Goal: Task Accomplishment & Management: Complete application form

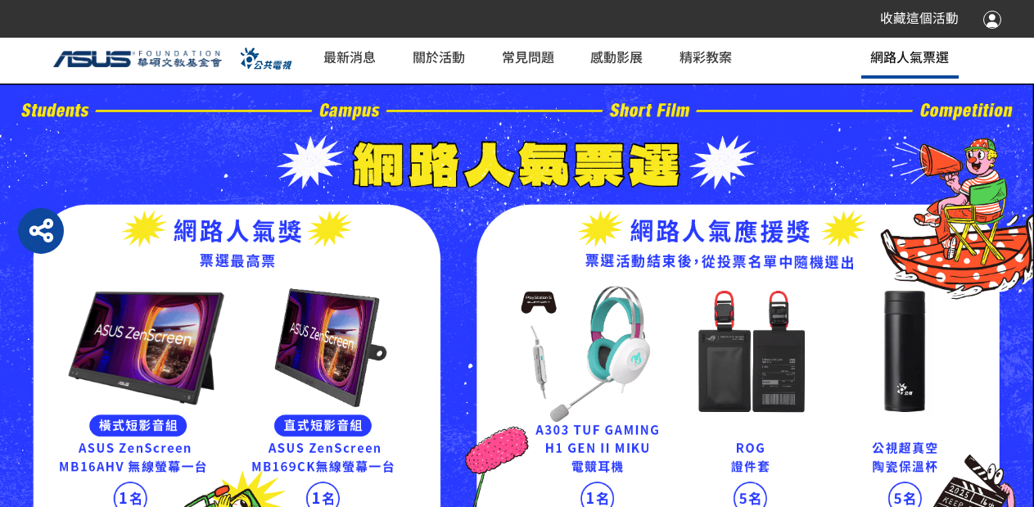
click at [880, 59] on span "網路人氣票選" at bounding box center [909, 57] width 79 height 20
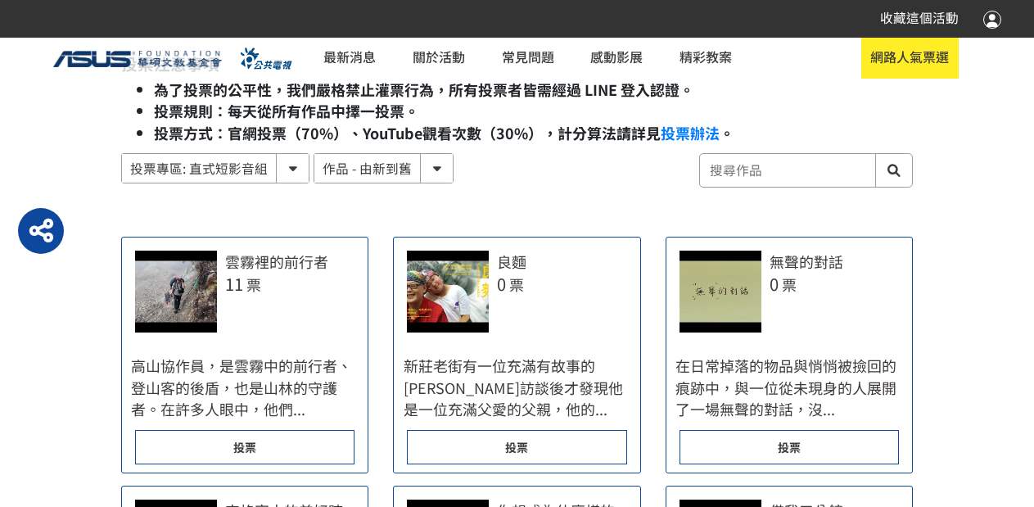
scroll to position [737, 0]
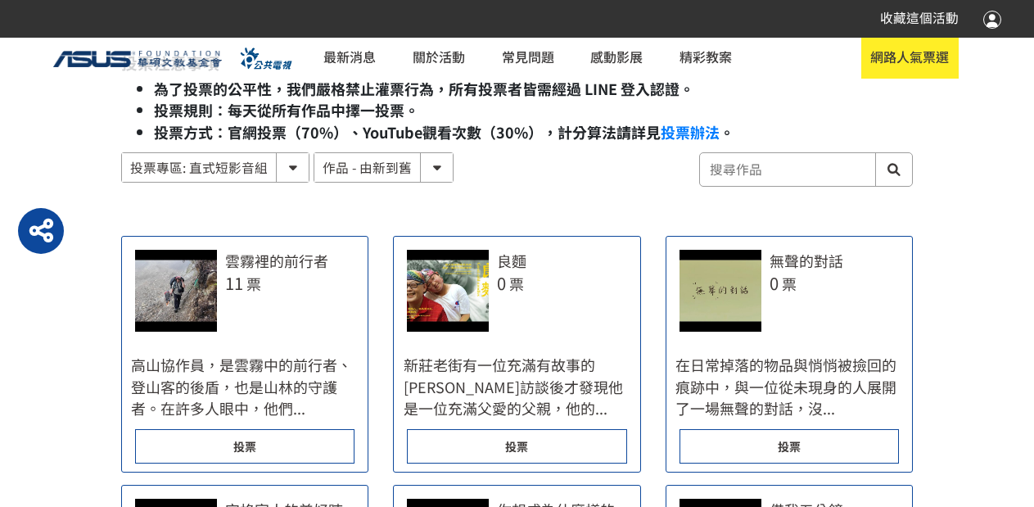
click at [370, 164] on select "作品 - 由新到舊 作品 - 由舊到新 票數 - 由多到少 票數 - 由少到多" at bounding box center [383, 167] width 138 height 29
click at [260, 167] on select "投票專區: 直式短影音組 投票專區: 橫式短影音組" at bounding box center [215, 167] width 187 height 29
drag, startPoint x: 260, startPoint y: 167, endPoint x: 292, endPoint y: 167, distance: 31.9
click at [260, 167] on select "投票專區: 直式短影音組 投票專區: 橫式短影音組" at bounding box center [215, 167] width 187 height 29
click at [374, 166] on select "作品 - 由新到舊 作品 - 由舊到新 票數 - 由多到少 票數 - 由少到多" at bounding box center [383, 167] width 138 height 29
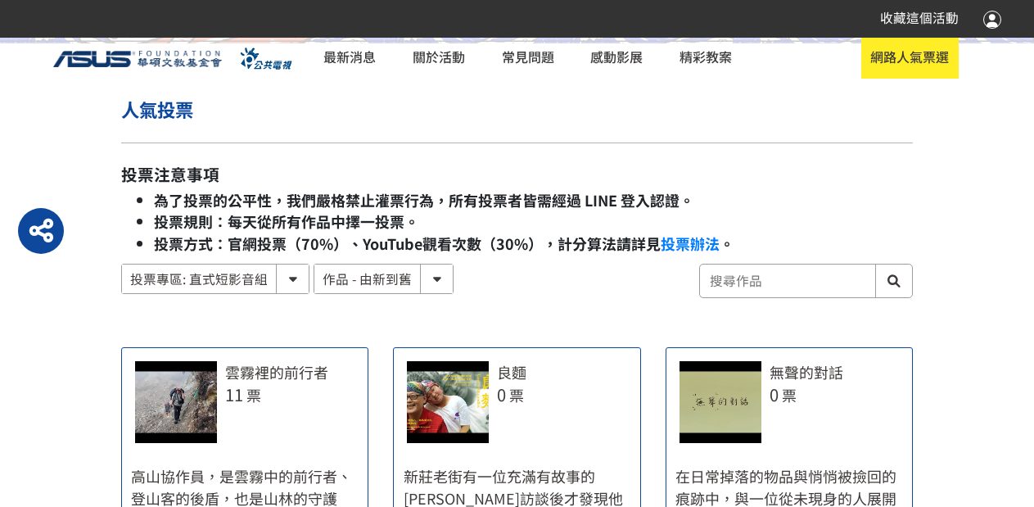
scroll to position [655, 0]
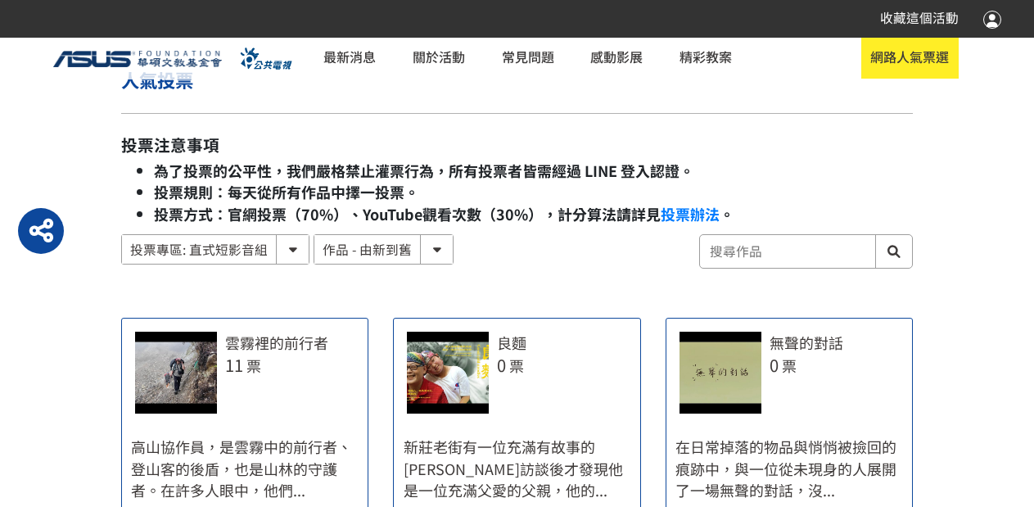
click at [419, 256] on select "作品 - 由新到舊 作品 - 由舊到新 票數 - 由多到少 票數 - 由少到多" at bounding box center [383, 249] width 138 height 29
select select "vote asc"
click at [314, 235] on select "作品 - 由新到舊 作品 - 由舊到新 票數 - 由多到少 票數 - 由少到多" at bounding box center [383, 249] width 138 height 29
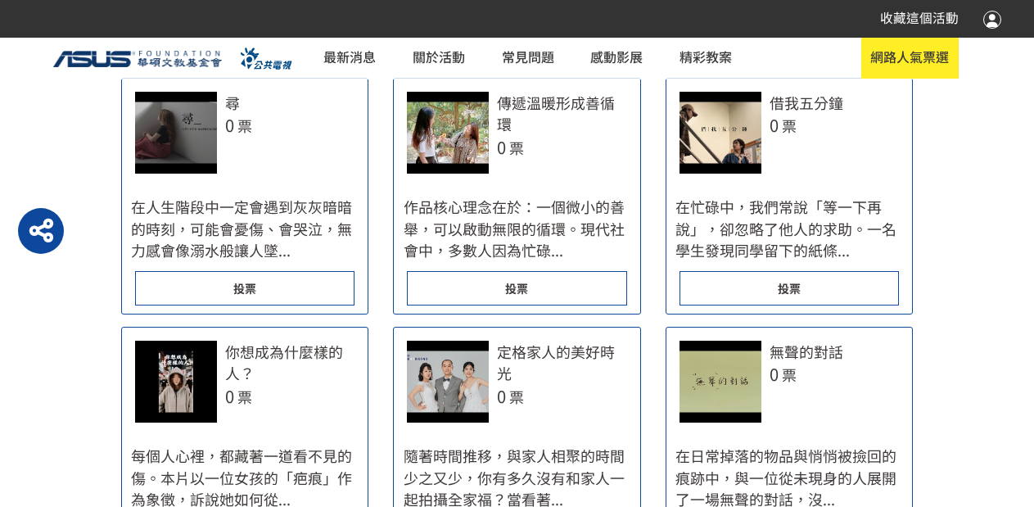
scroll to position [901, 0]
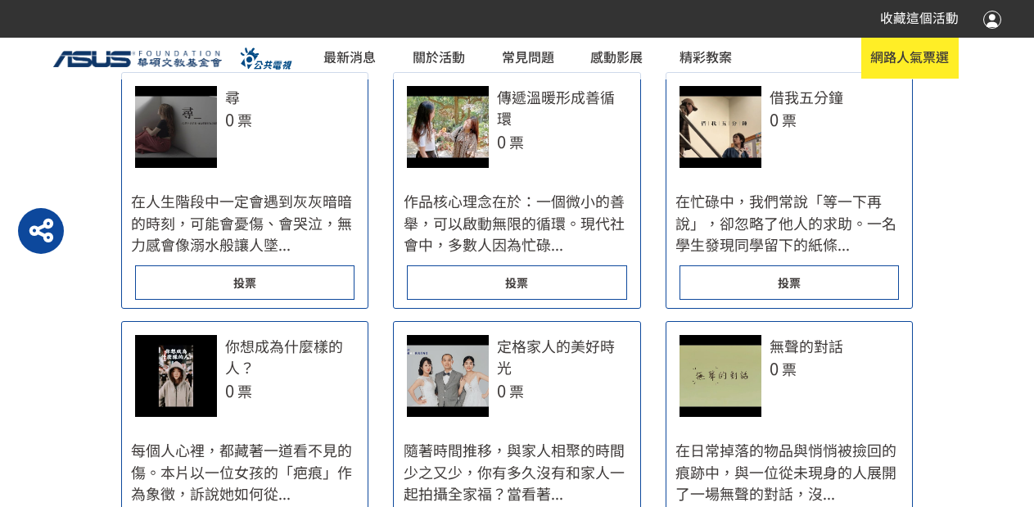
click at [250, 278] on span "投票" at bounding box center [244, 282] width 23 height 16
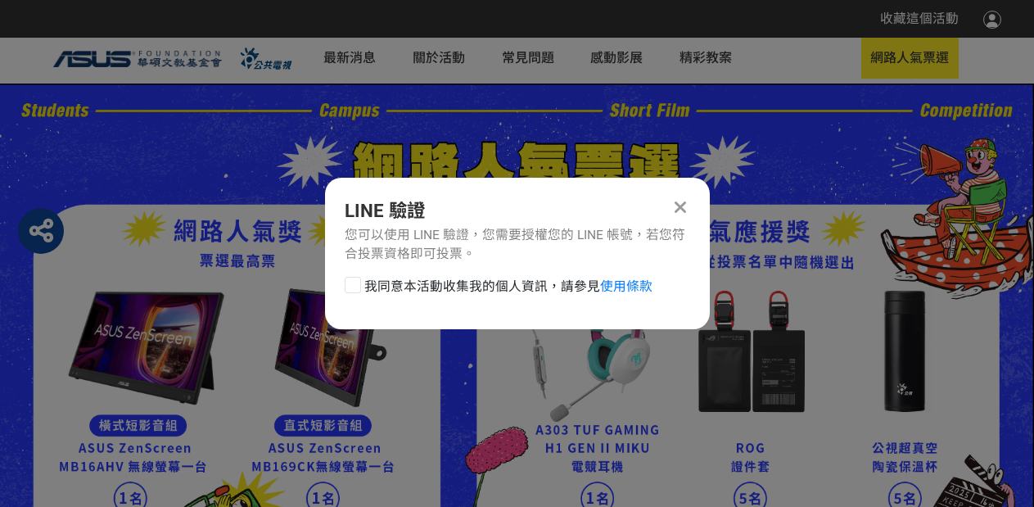
click at [354, 283] on div at bounding box center [353, 285] width 16 height 16
checkbox input "true"
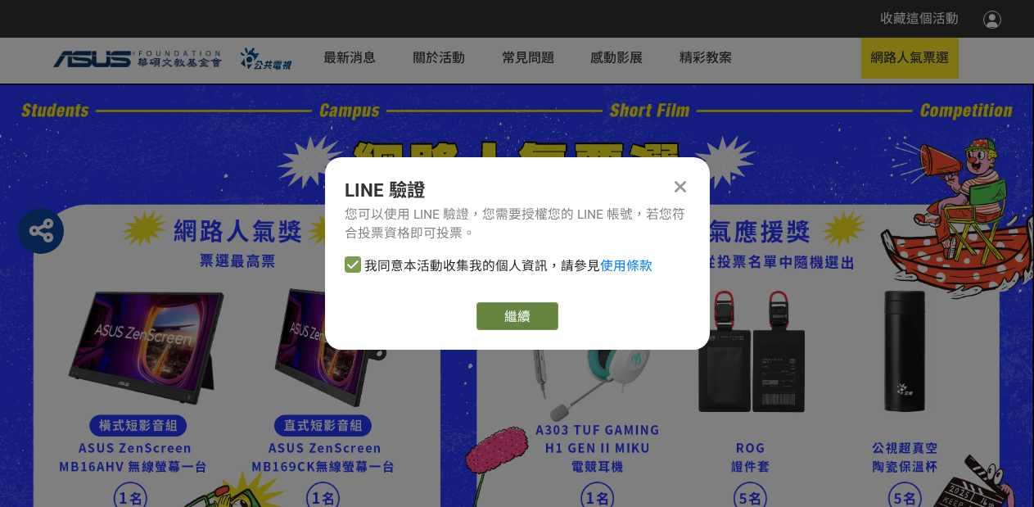
click at [517, 314] on link "繼續" at bounding box center [517, 316] width 82 height 28
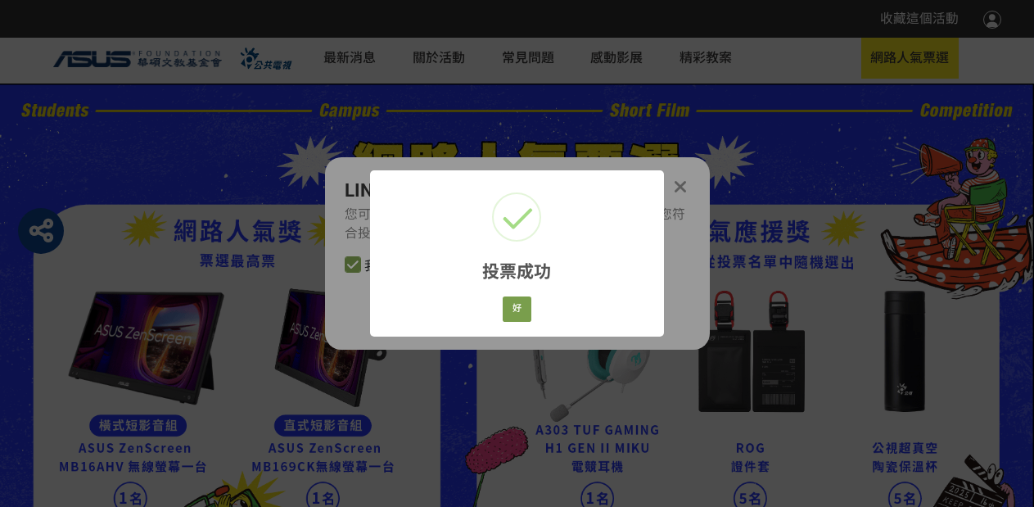
click at [501, 291] on div "投票成功 × 好 Cancel" at bounding box center [516, 253] width 293 height 166
click at [506, 299] on button "好" at bounding box center [517, 308] width 29 height 25
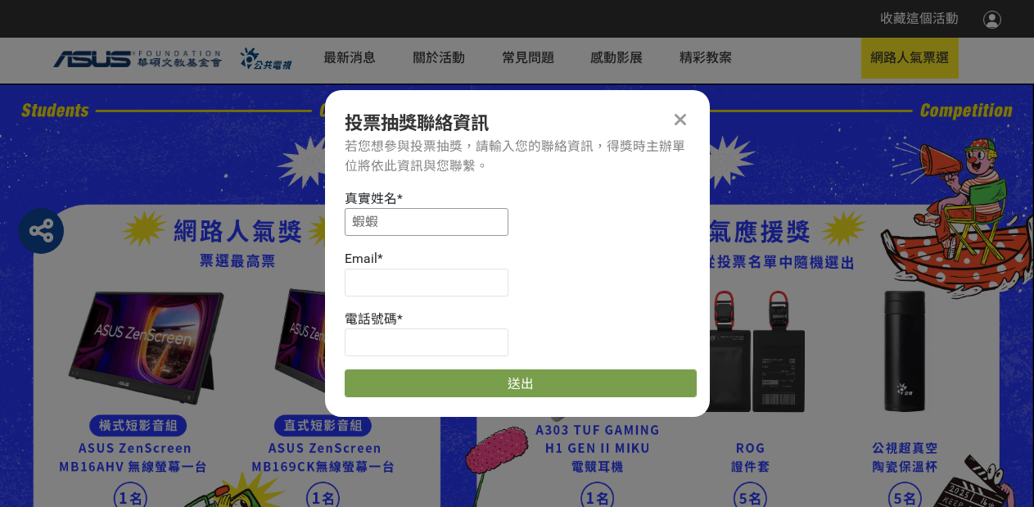
click at [426, 223] on input "蝦蝦" at bounding box center [427, 222] width 164 height 28
click at [426, 225] on input at bounding box center [427, 222] width 164 height 28
type input "[PERSON_NAME]"
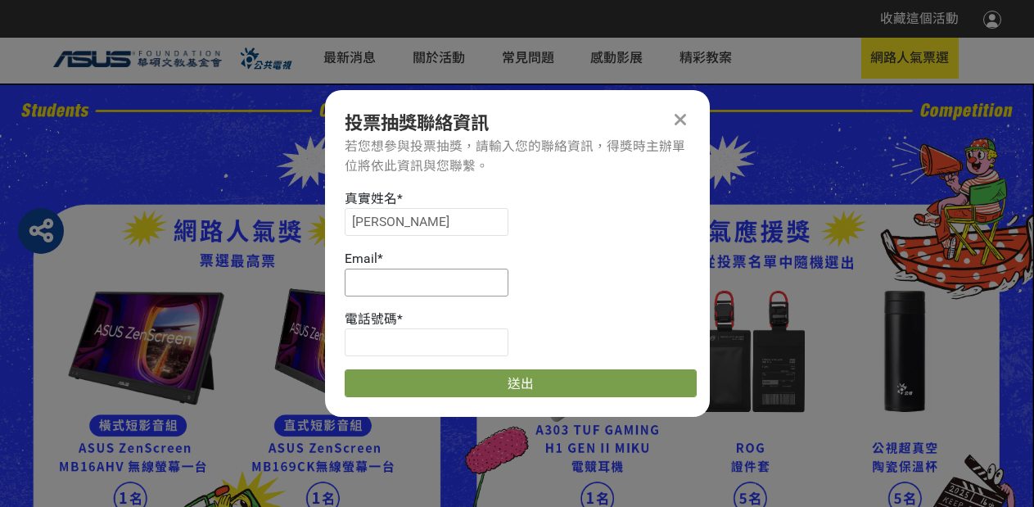
type input "[EMAIL_ADDRESS][DOMAIN_NAME]"
type input "0937515972"
drag, startPoint x: 503, startPoint y: 371, endPoint x: 573, endPoint y: 347, distance: 74.3
click at [503, 372] on button "送出" at bounding box center [521, 383] width 352 height 28
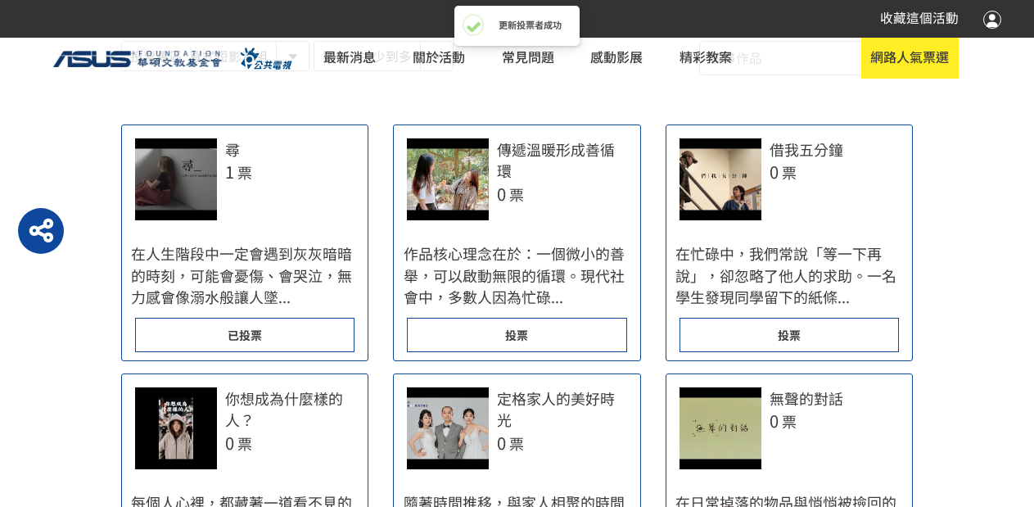
scroll to position [819, 0]
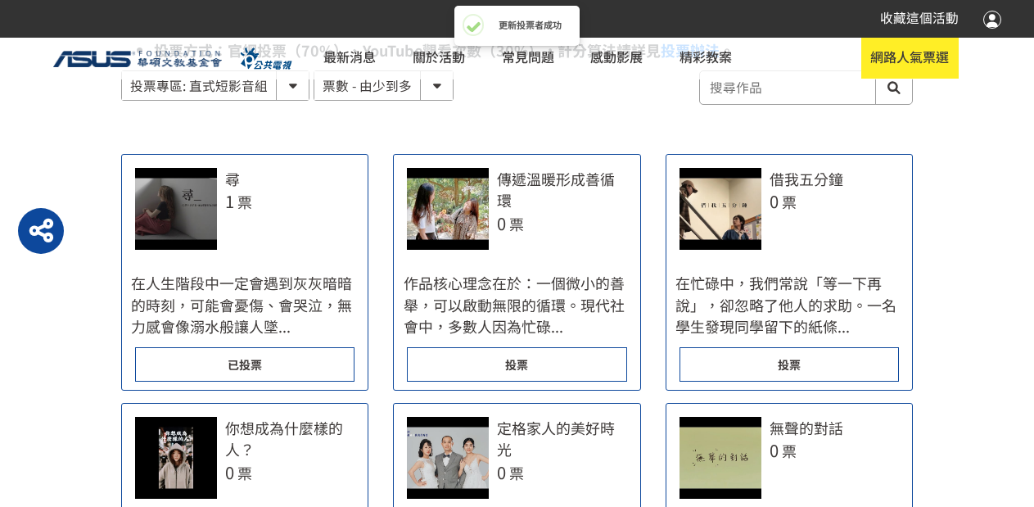
click at [494, 348] on div "投票" at bounding box center [516, 364] width 219 height 34
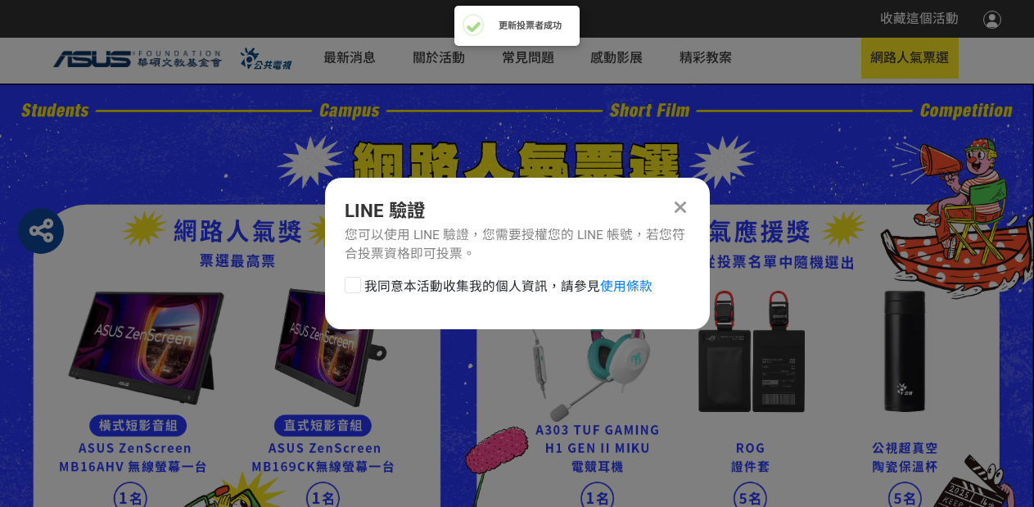
scroll to position [0, 0]
click at [382, 283] on span "我同意本活動收集我的個人資訊，請參見 使用條款" at bounding box center [508, 287] width 288 height 20
click at [356, 283] on input "我同意本活動收集我的個人資訊，請參見 使用條款" at bounding box center [350, 286] width 11 height 11
checkbox input "false"
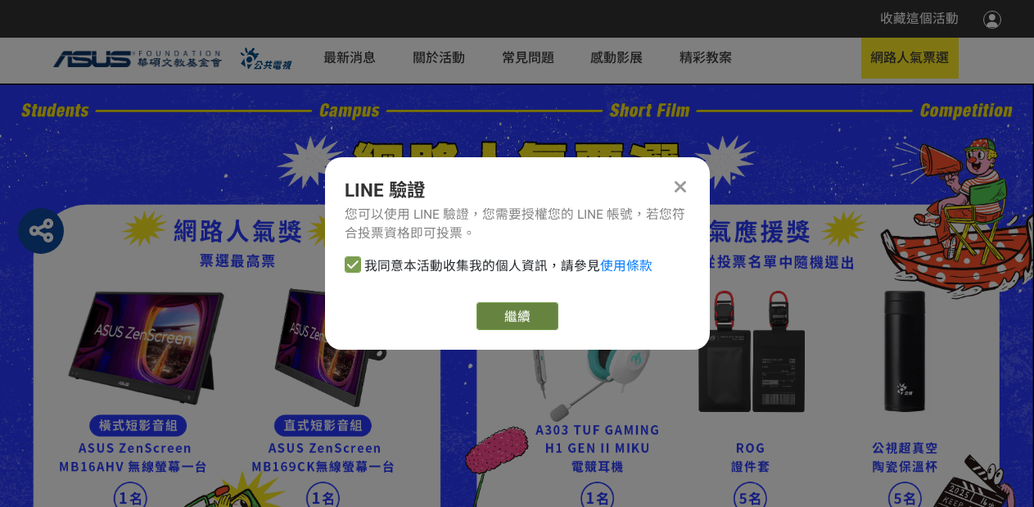
click at [525, 317] on button "繼續" at bounding box center [517, 316] width 82 height 28
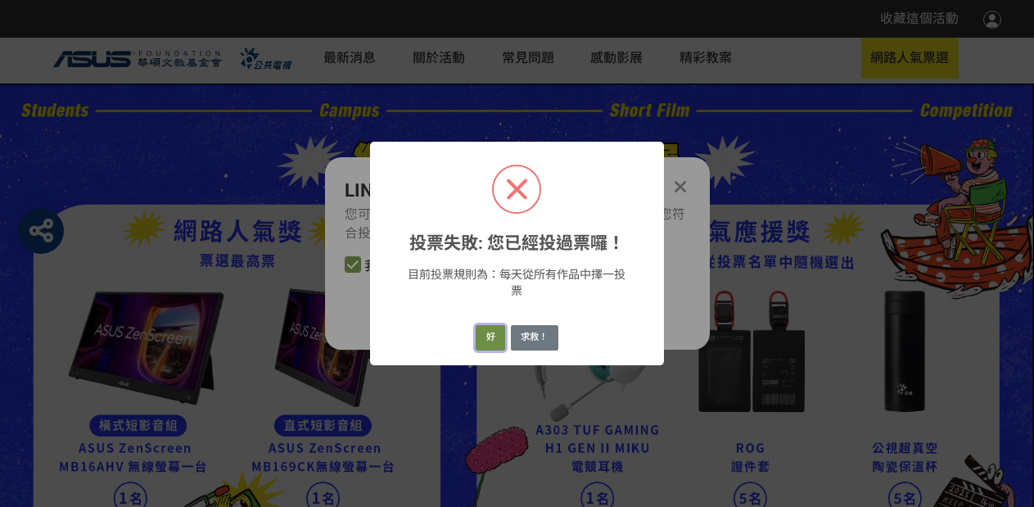
click at [493, 335] on button "好" at bounding box center [490, 337] width 29 height 25
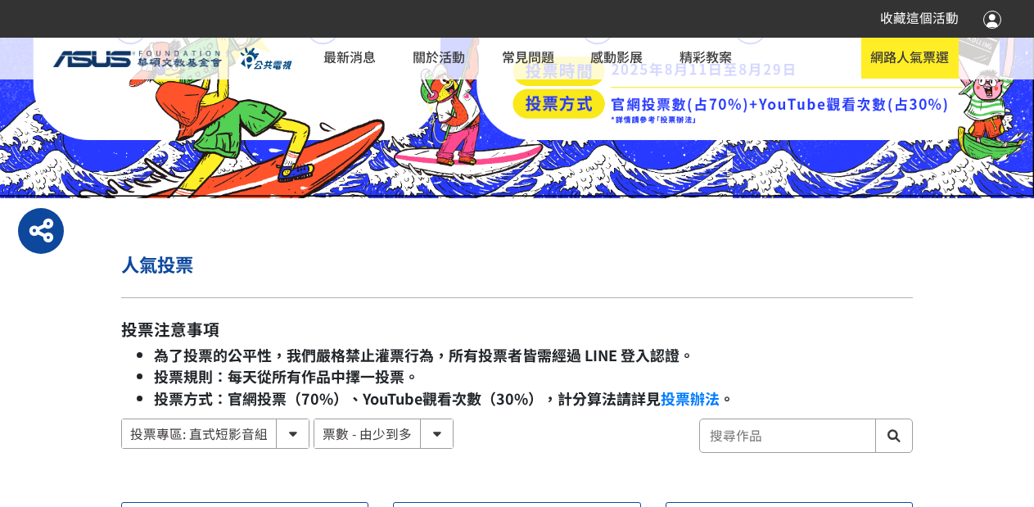
scroll to position [573, 0]
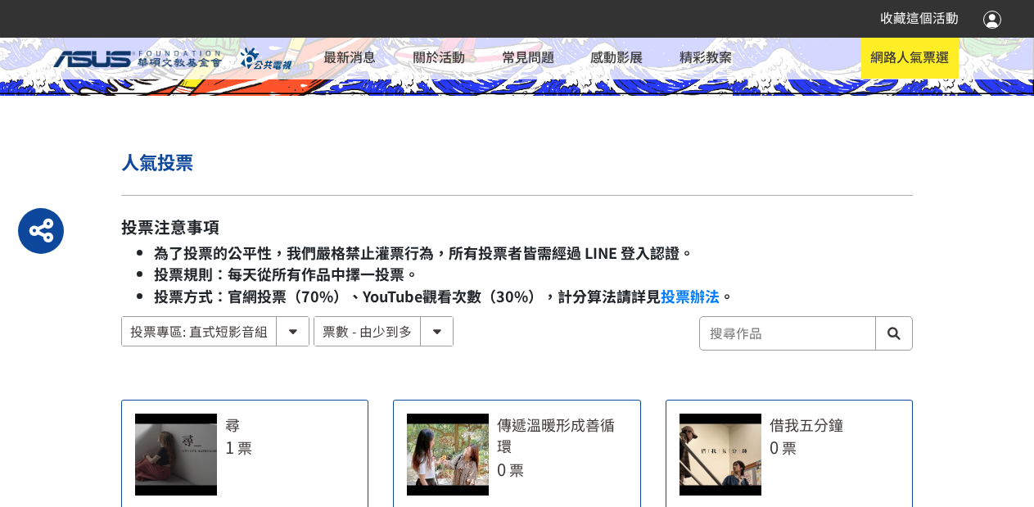
click at [222, 338] on select "投票專區: 直式短影音組 投票專區: 橫式短影音組" at bounding box center [215, 331] width 187 height 29
select select "185122:185341:13161"
click at [122, 317] on select "投票專區: 直式短影音組 投票專區: 橫式短影音組" at bounding box center [215, 331] width 187 height 29
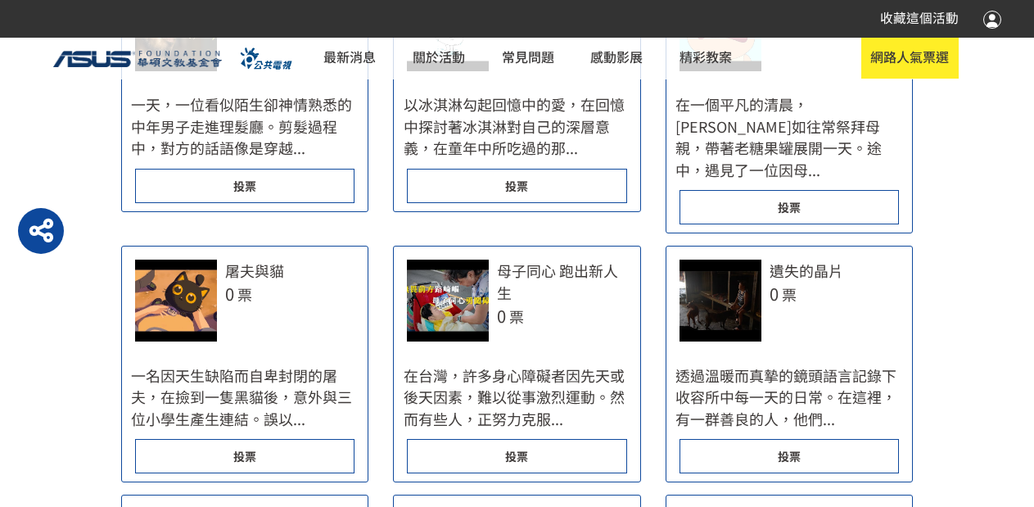
scroll to position [1146, 0]
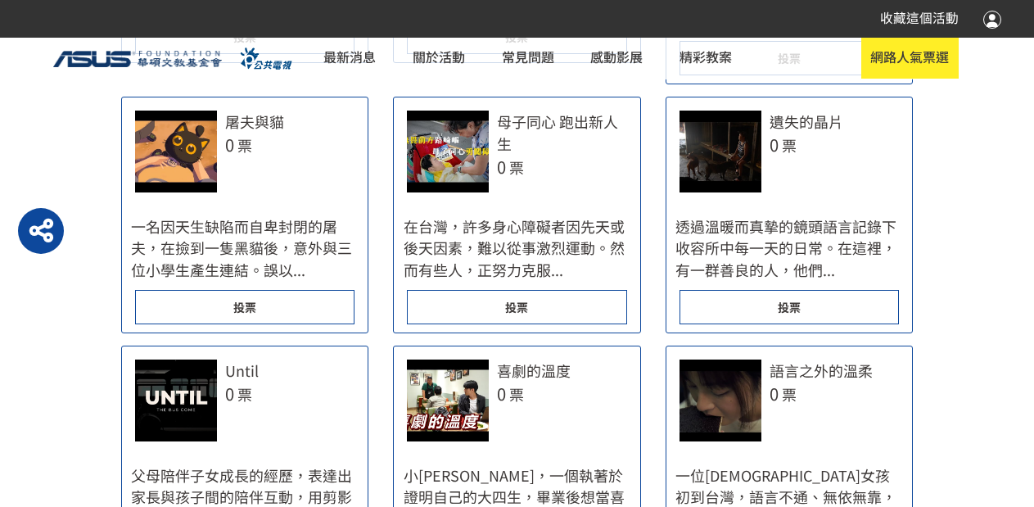
click at [260, 291] on div "投票" at bounding box center [244, 307] width 219 height 34
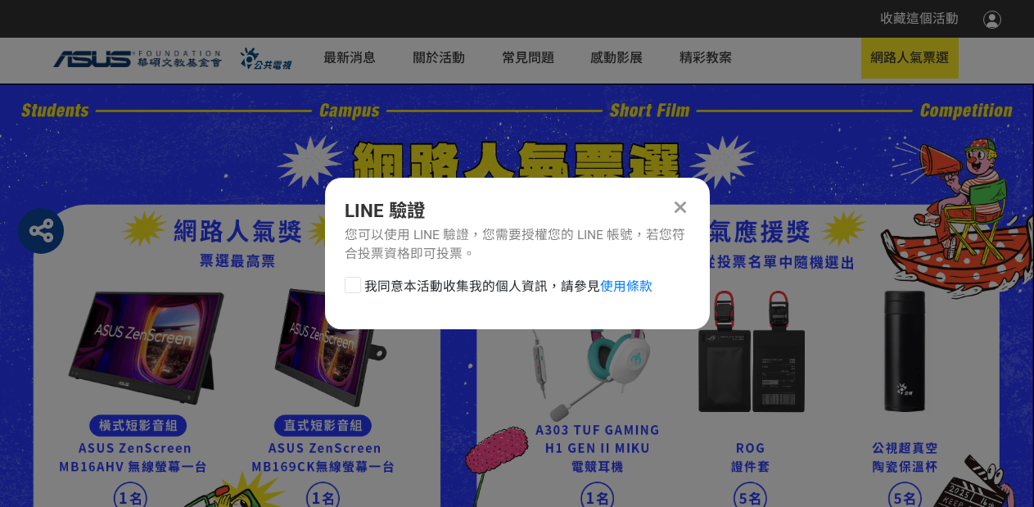
scroll to position [0, 0]
click at [364, 284] on span "我同意本活動收集我的個人資訊，請參見 使用條款" at bounding box center [508, 287] width 288 height 20
click at [356, 284] on input "我同意本活動收集我的個人資訊，請參見 使用條款" at bounding box center [350, 286] width 11 height 11
checkbox input "false"
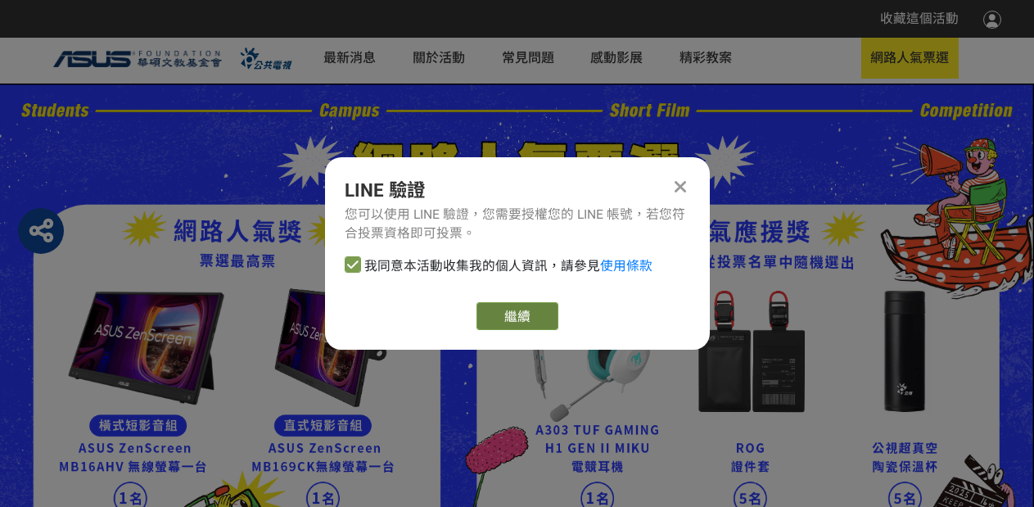
click at [481, 310] on link "繼續" at bounding box center [517, 316] width 82 height 28
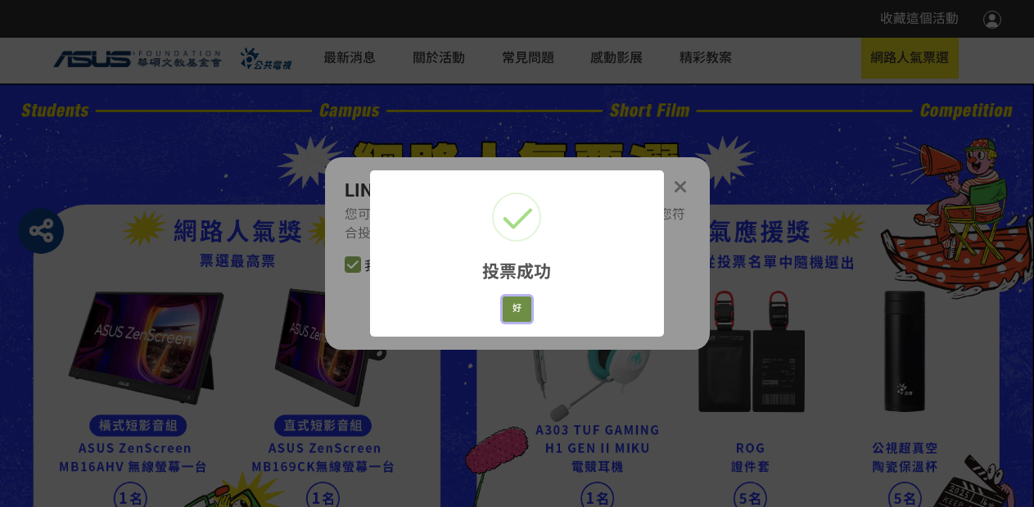
click at [526, 309] on button "好" at bounding box center [517, 308] width 29 height 25
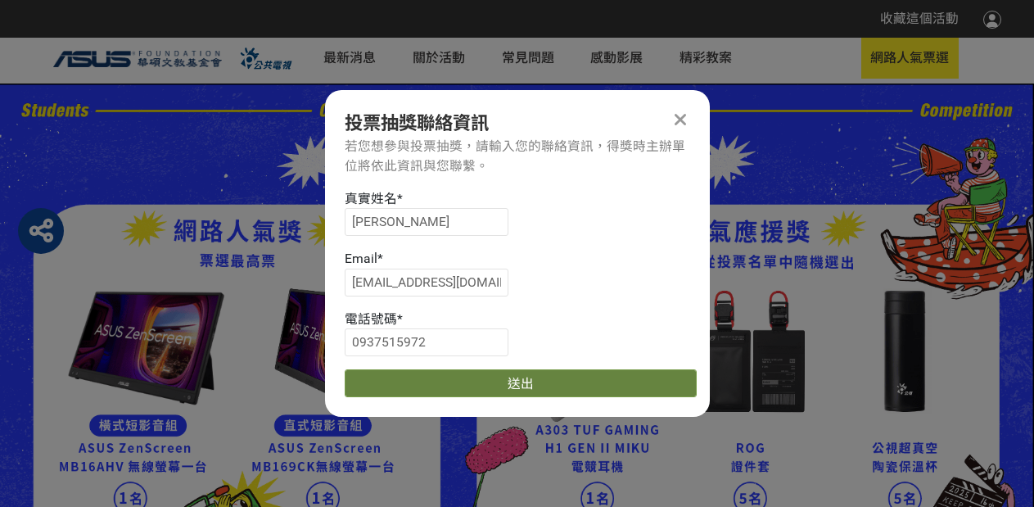
click at [508, 392] on button "送出" at bounding box center [521, 383] width 352 height 28
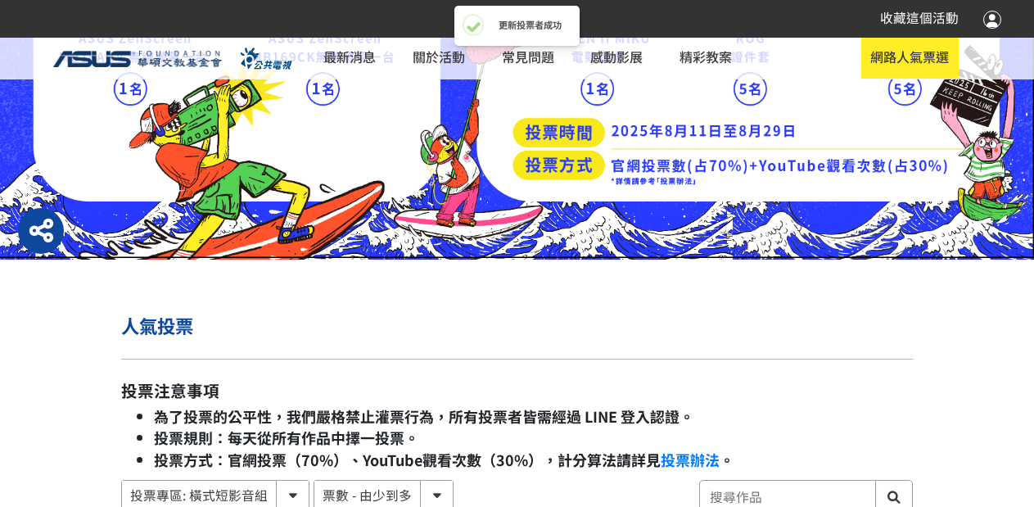
scroll to position [164, 0]
